Goal: Task Accomplishment & Management: Use online tool/utility

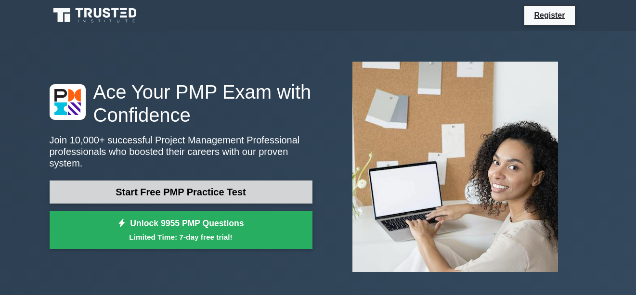
click at [157, 185] on link "Start Free PMP Practice Test" at bounding box center [181, 192] width 263 height 23
